Goal: Find specific page/section: Find specific page/section

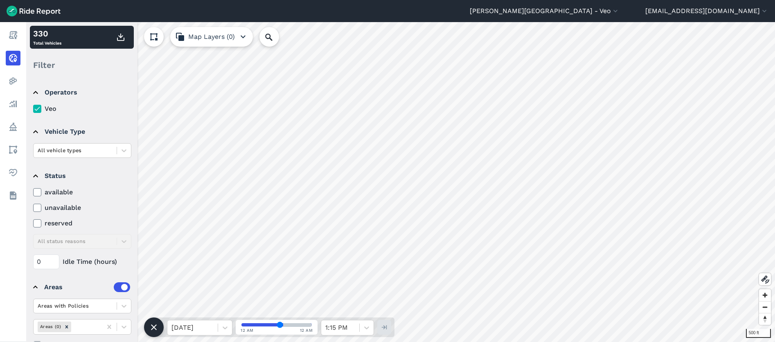
scroll to position [22, 0]
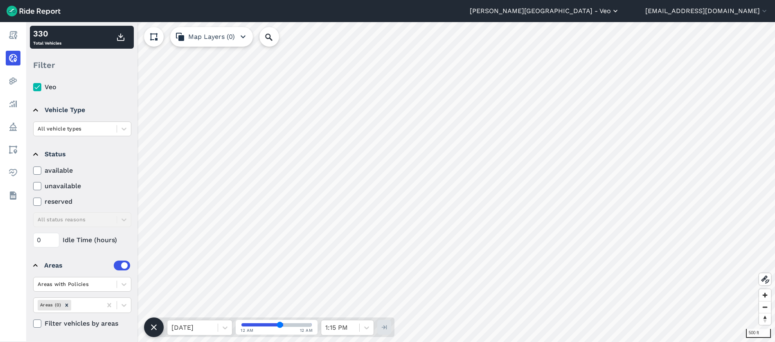
click at [613, 16] on button "[PERSON_NAME][GEOGRAPHIC_DATA] - Veo" at bounding box center [545, 11] width 150 height 10
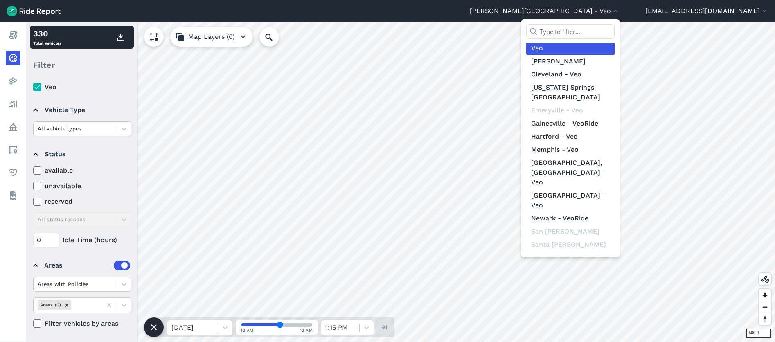
scroll to position [105, 0]
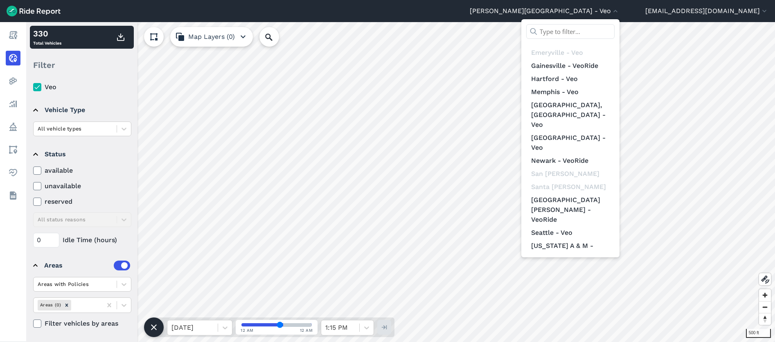
click at [598, 295] on link "[GEOGRAPHIC_DATA][US_STATE] - VeoRide" at bounding box center [570, 306] width 88 height 23
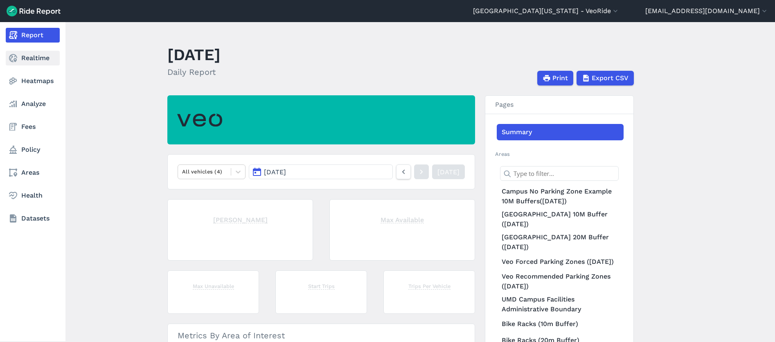
click at [16, 61] on use at bounding box center [13, 58] width 8 height 8
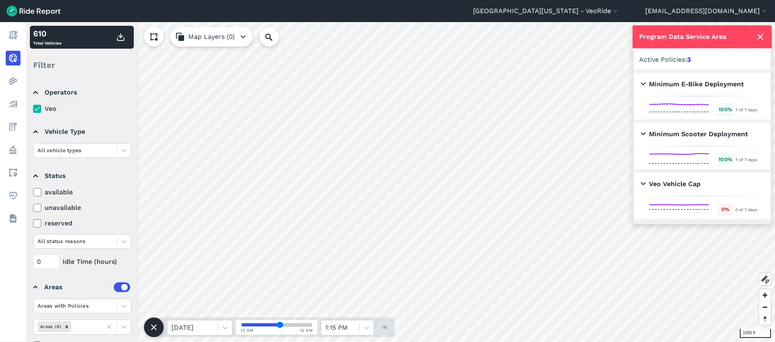
click at [762, 36] on icon at bounding box center [760, 37] width 10 height 10
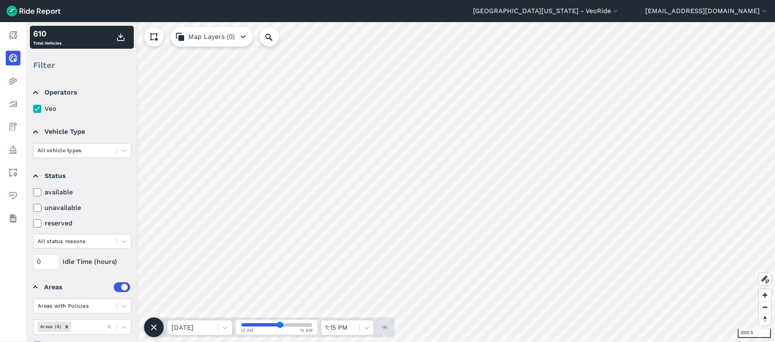
scroll to position [22, 0]
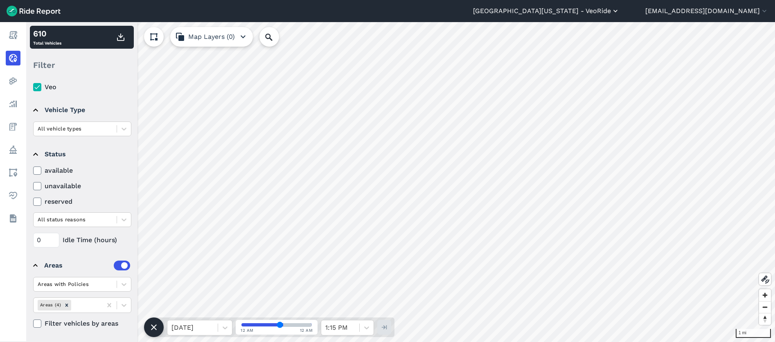
click at [620, 11] on button "[GEOGRAPHIC_DATA][US_STATE] - VeoRide" at bounding box center [546, 11] width 146 height 10
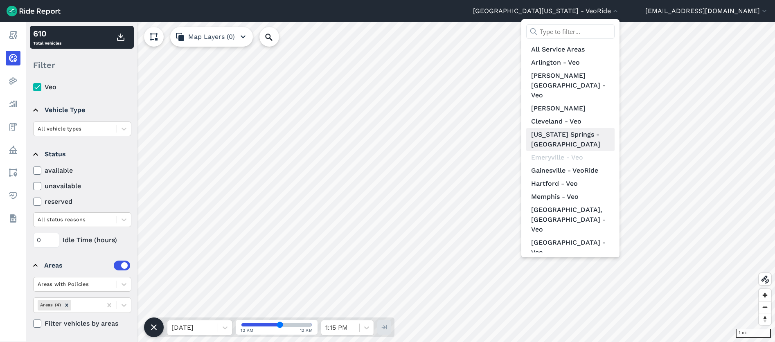
click at [607, 128] on link "[US_STATE] Springs - [GEOGRAPHIC_DATA]" at bounding box center [570, 139] width 88 height 23
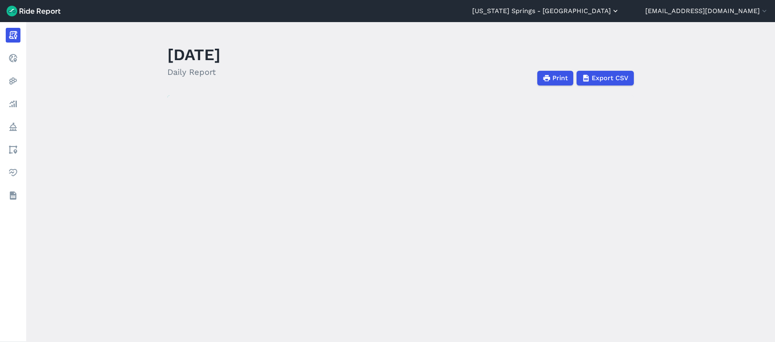
click at [615, 12] on button "[US_STATE] Springs - [GEOGRAPHIC_DATA]" at bounding box center [545, 11] width 147 height 10
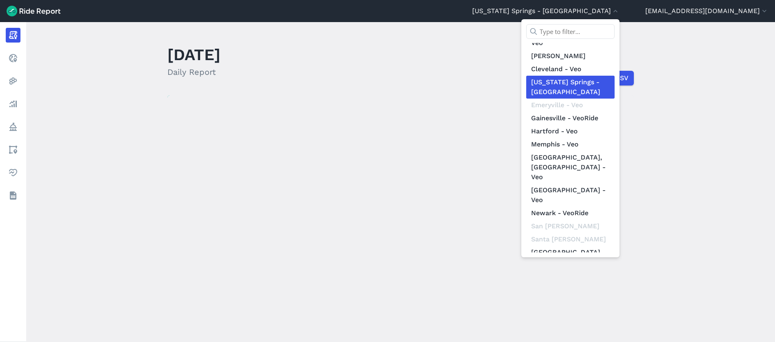
scroll to position [105, 0]
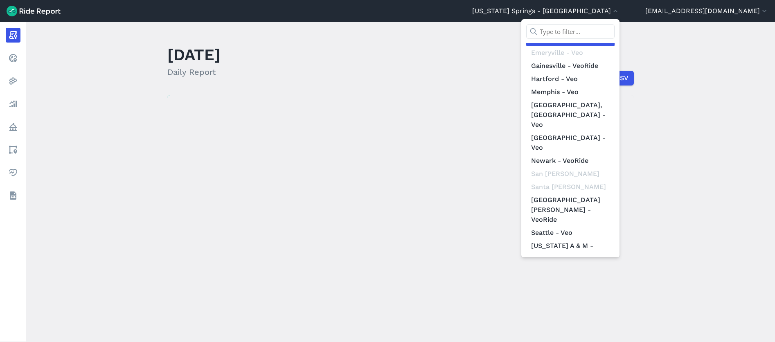
click at [606, 295] on link "[GEOGRAPHIC_DATA][US_STATE] - VeoRide" at bounding box center [570, 306] width 88 height 23
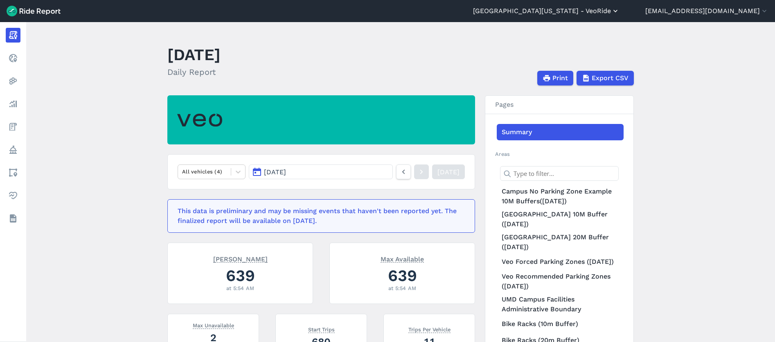
click at [618, 15] on button "[GEOGRAPHIC_DATA][US_STATE] - VeoRide" at bounding box center [546, 11] width 146 height 10
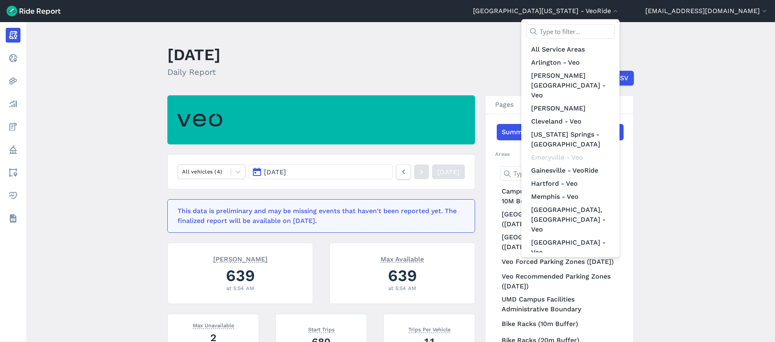
click at [11, 60] on div at bounding box center [387, 171] width 775 height 342
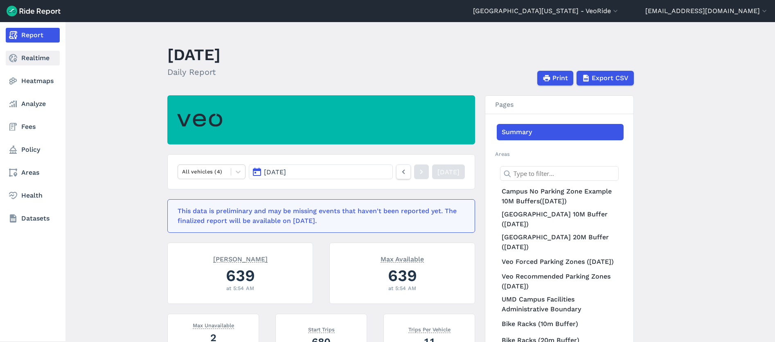
click at [11, 59] on use at bounding box center [13, 58] width 8 height 8
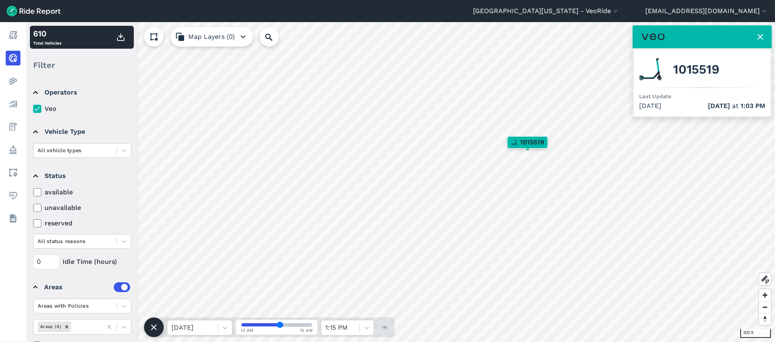
click at [526, 141] on span "1015519" at bounding box center [532, 142] width 24 height 10
click at [154, 327] on use at bounding box center [154, 327] width 6 height 6
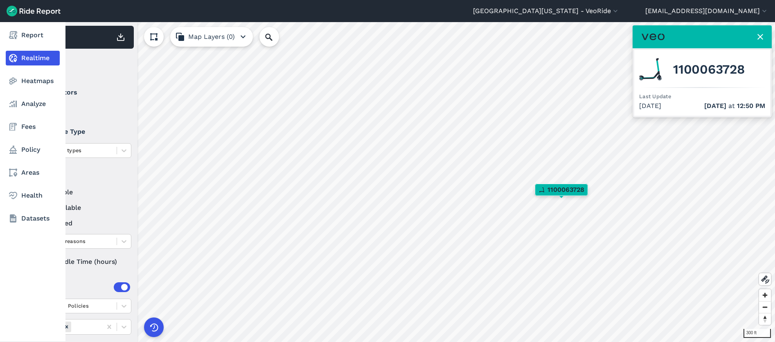
click at [26, 59] on link "Realtime" at bounding box center [33, 58] width 54 height 15
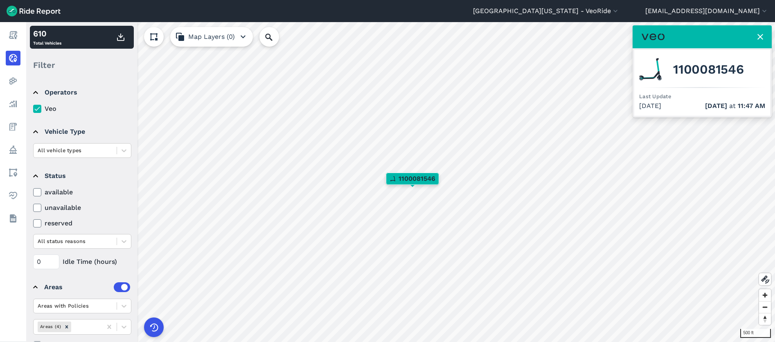
click at [40, 189] on icon at bounding box center [37, 192] width 7 height 8
click at [33, 189] on input "available" at bounding box center [33, 189] width 0 height 5
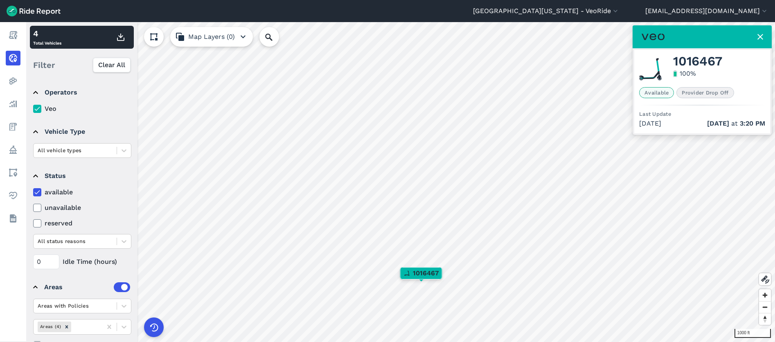
click at [421, 272] on span "1016467" at bounding box center [426, 273] width 26 height 10
click at [39, 194] on icon at bounding box center [37, 192] width 7 height 8
click at [33, 193] on input "available" at bounding box center [33, 189] width 0 height 5
click at [36, 209] on icon at bounding box center [37, 208] width 7 height 8
click at [33, 208] on input "unavailable" at bounding box center [33, 205] width 0 height 5
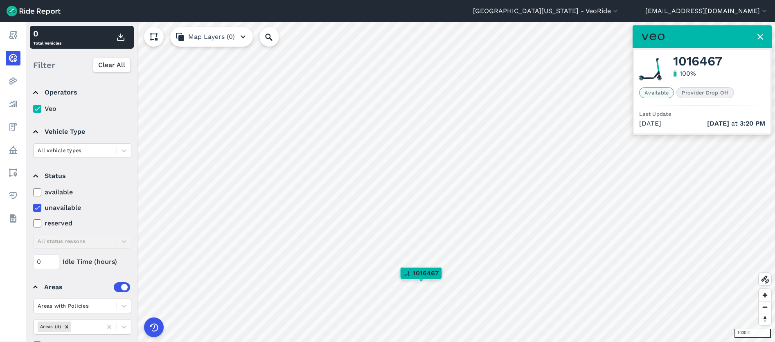
click at [41, 222] on icon at bounding box center [37, 223] width 7 height 8
click at [33, 222] on input "reserved" at bounding box center [33, 221] width 0 height 5
click at [35, 209] on use at bounding box center [36, 208] width 5 height 4
click at [33, 208] on input "unavailable" at bounding box center [33, 205] width 0 height 5
click at [38, 207] on icon at bounding box center [37, 208] width 7 height 8
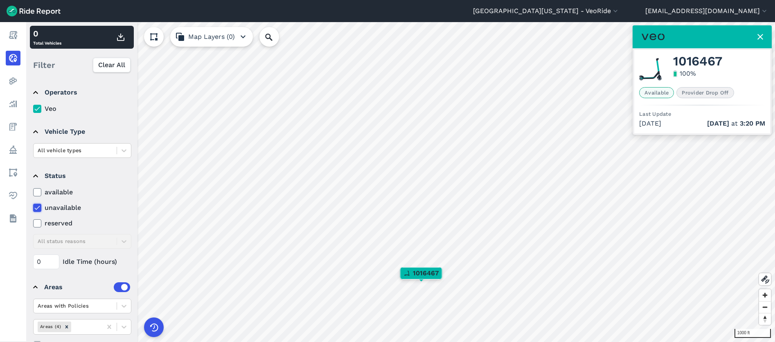
click at [33, 207] on input "unavailable" at bounding box center [33, 205] width 0 height 5
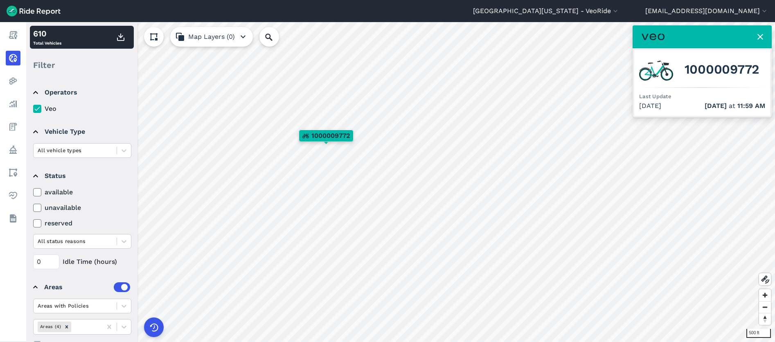
click at [724, 65] on span "1000009772" at bounding box center [722, 70] width 75 height 10
click at [760, 37] on use at bounding box center [760, 37] width 6 height 6
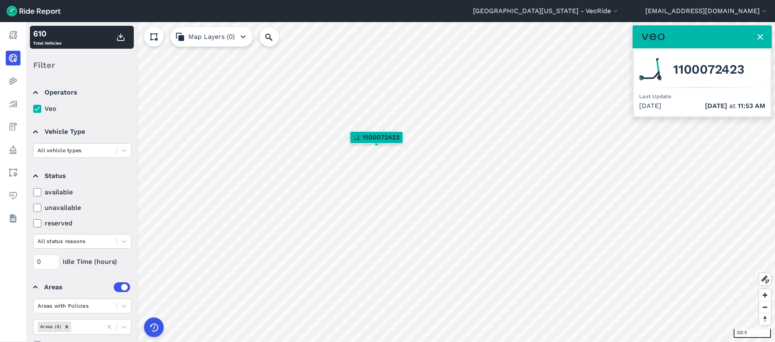
click at [248, 35] on button "Map Layers (0)" at bounding box center [211, 37] width 83 height 20
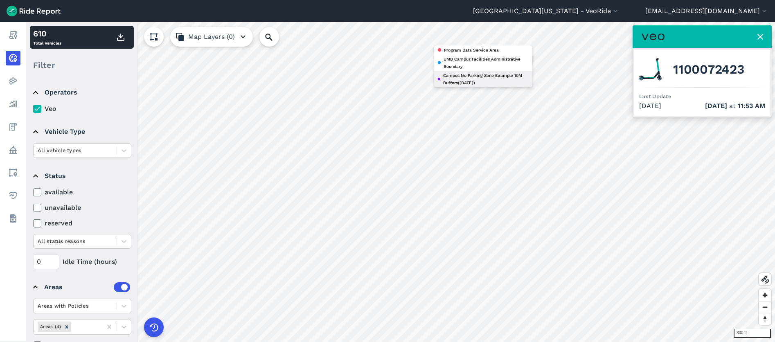
click at [510, 104] on div "300 ft × Program Data Service Area UMD Campus Facilities Administrative Boundar…" at bounding box center [400, 182] width 749 height 320
